Goal: Find specific page/section: Find specific page/section

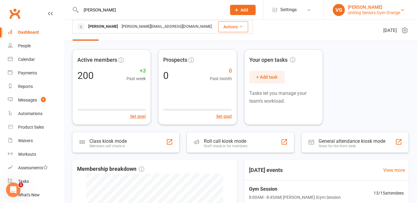
type input "[PERSON_NAME]"
click at [380, 5] on div "[PERSON_NAME]" at bounding box center [373, 7] width 52 height 5
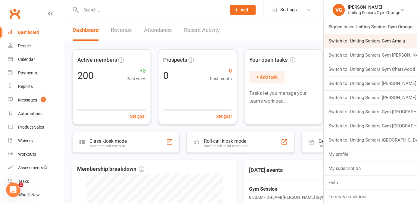
click at [363, 46] on link "Switch to: Uniting Seniors Gym Amala" at bounding box center [369, 41] width 93 height 14
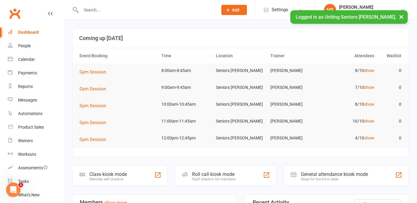
click at [103, 13] on input "text" at bounding box center [146, 10] width 134 height 8
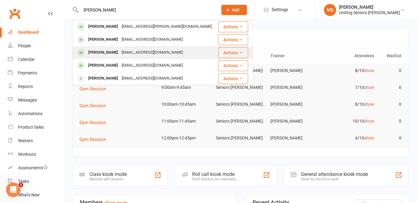
type input "[PERSON_NAME]"
click at [111, 52] on div "[PERSON_NAME]" at bounding box center [102, 52] width 33 height 9
